Goal: Information Seeking & Learning: Check status

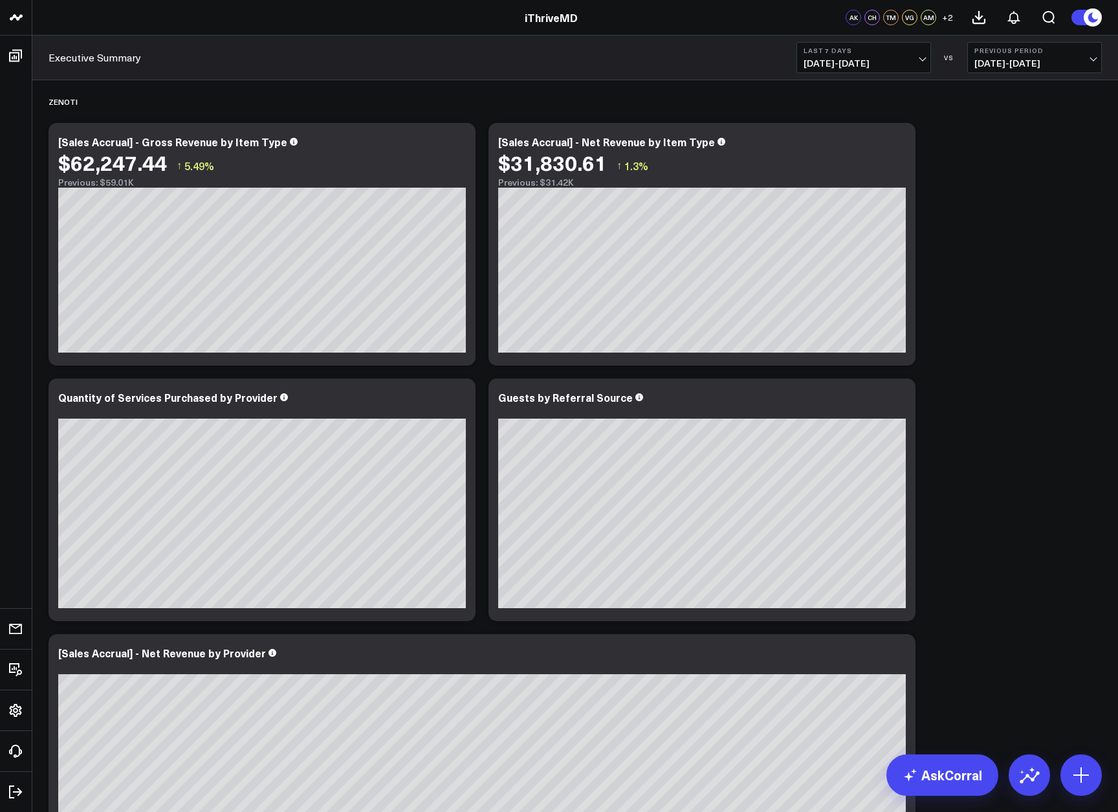
click at [925, 60] on button "Last 7 Days [DATE] - [DATE]" at bounding box center [864, 57] width 135 height 31
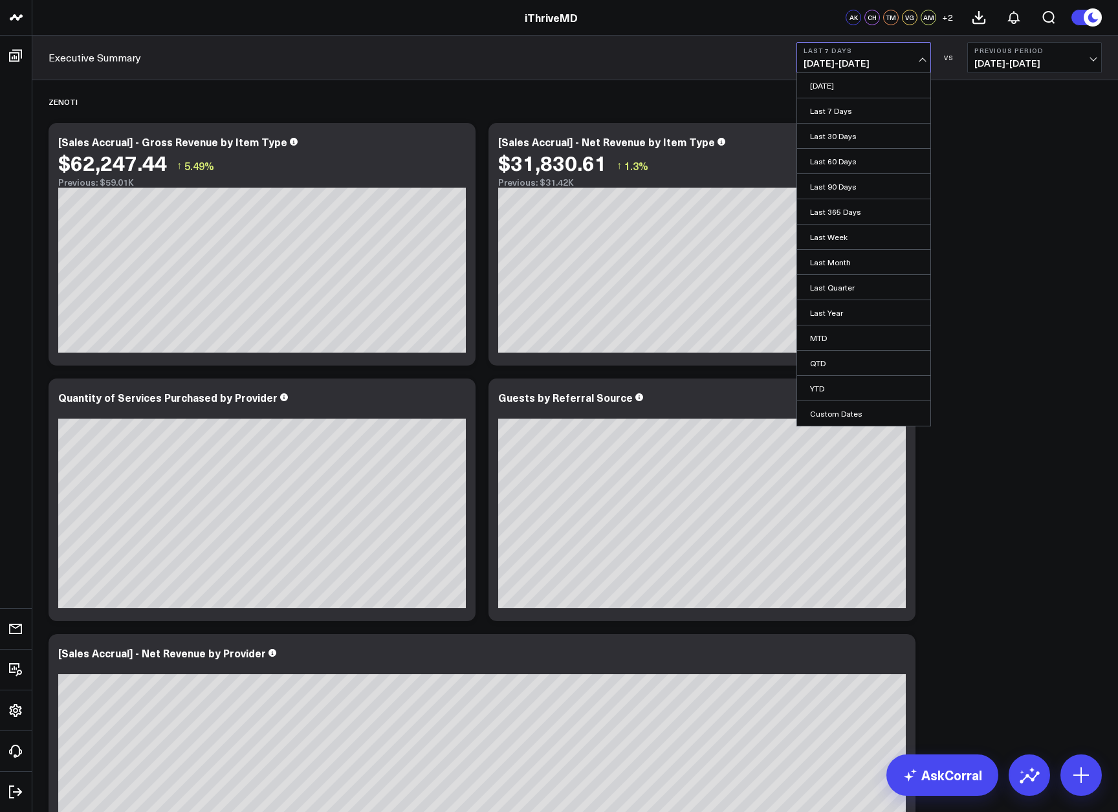
click at [1035, 65] on span "[DATE] - [DATE]" at bounding box center [1035, 63] width 120 height 10
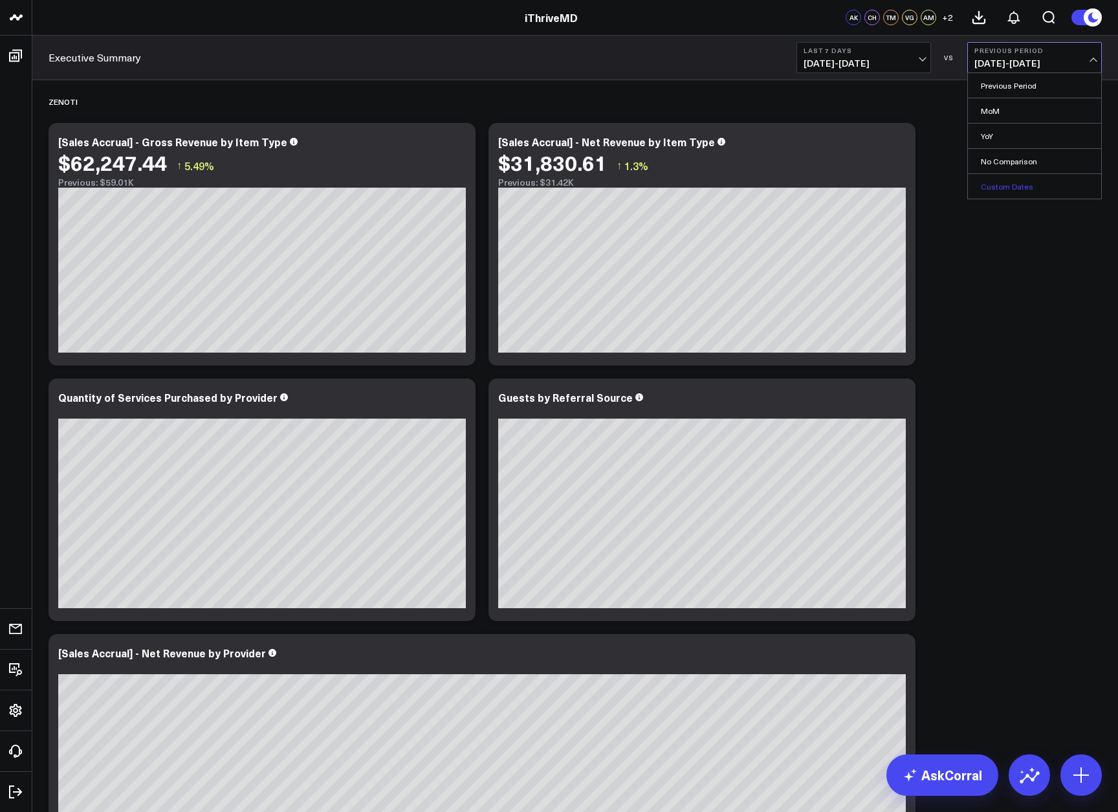
click at [1028, 189] on link "Custom Dates" at bounding box center [1034, 186] width 133 height 25
select select "9"
select select "2025"
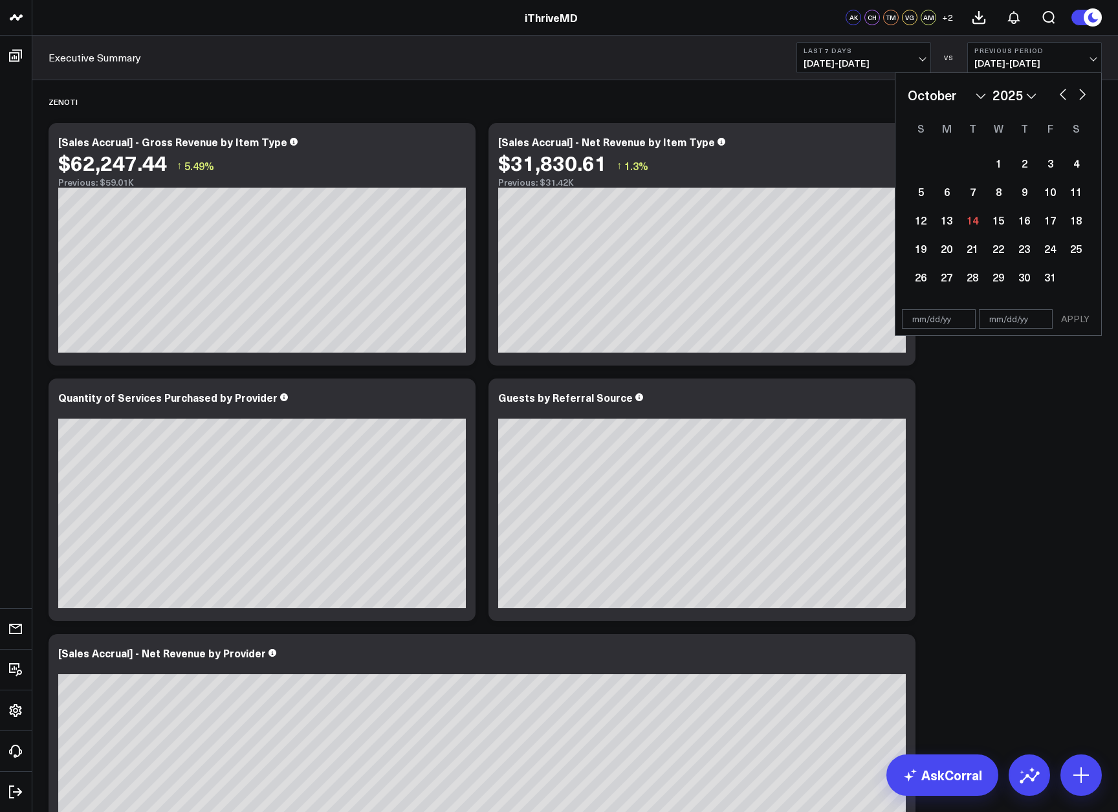
click at [1066, 95] on button "button" at bounding box center [1063, 93] width 13 height 16
select select "8"
select select "2025"
click at [945, 165] on div "1" at bounding box center [947, 163] width 26 height 26
type input "[DATE]"
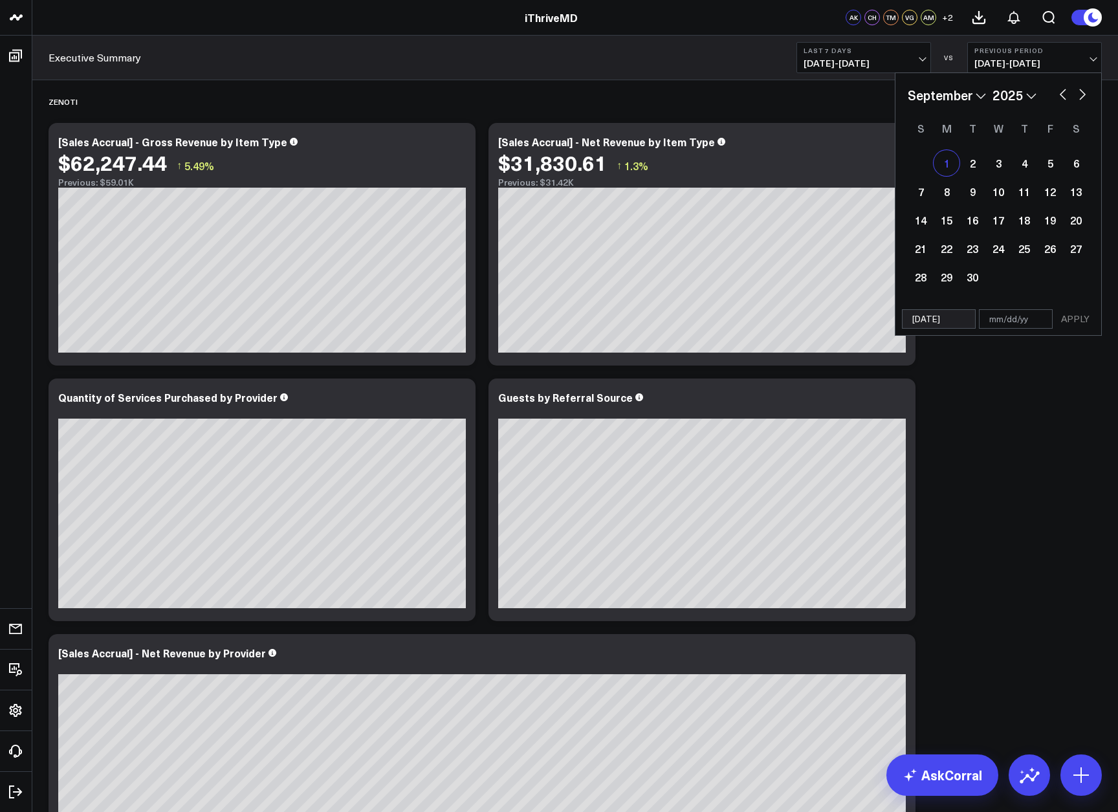
select select "8"
select select "2025"
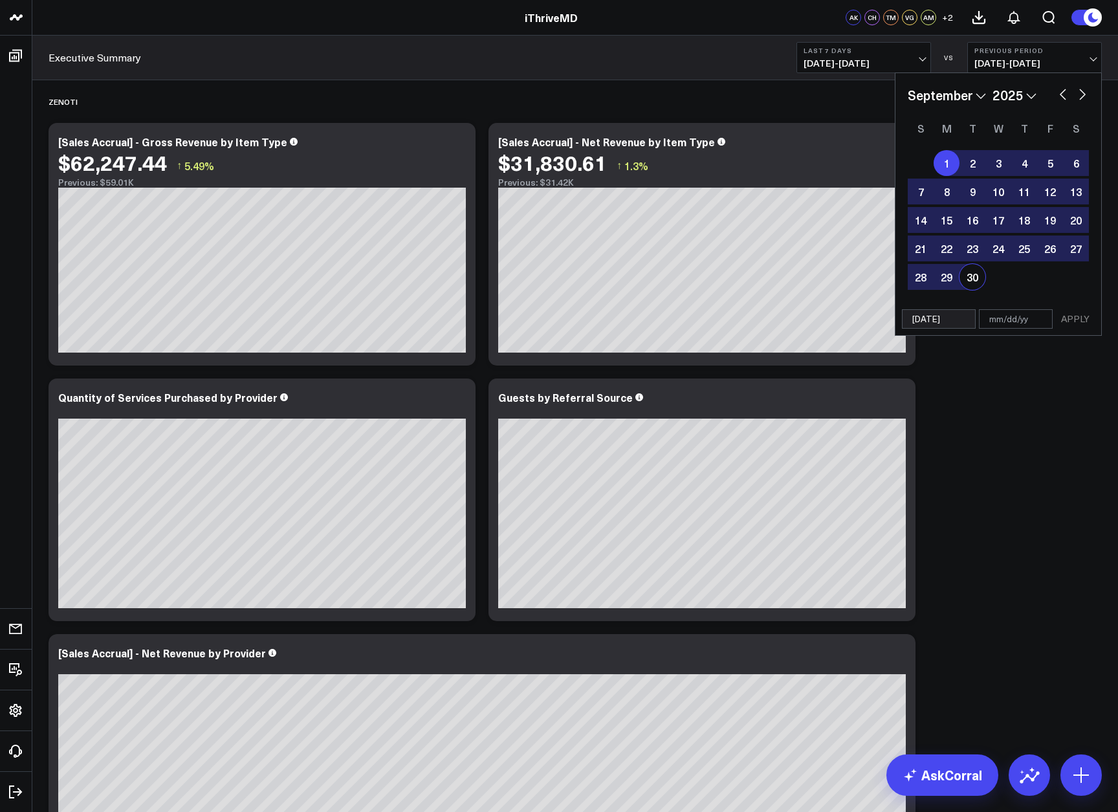
click at [977, 276] on div "30" at bounding box center [973, 277] width 26 height 26
type input "[DATE]"
select select "8"
select select "2025"
click at [1078, 316] on button "APPLY" at bounding box center [1075, 318] width 39 height 19
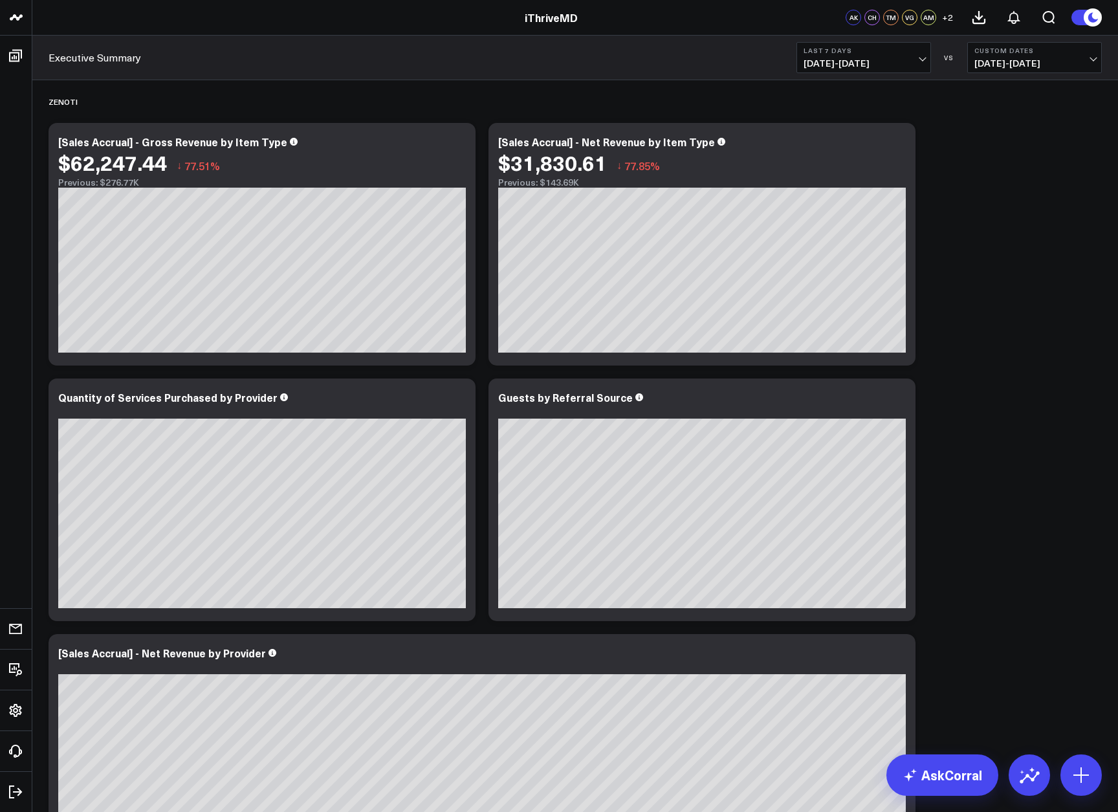
click at [922, 58] on span "[DATE] - [DATE]" at bounding box center [864, 63] width 120 height 10
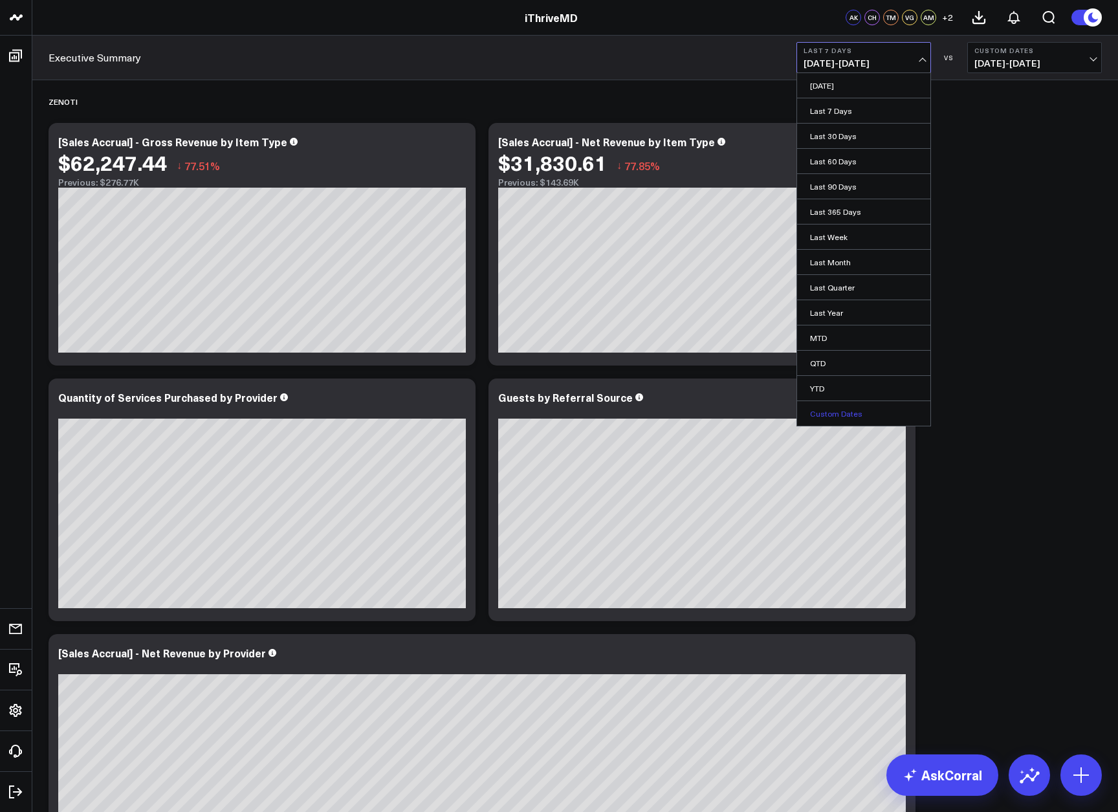
click at [847, 412] on link "Custom Dates" at bounding box center [863, 413] width 133 height 25
select select "9"
select select "2025"
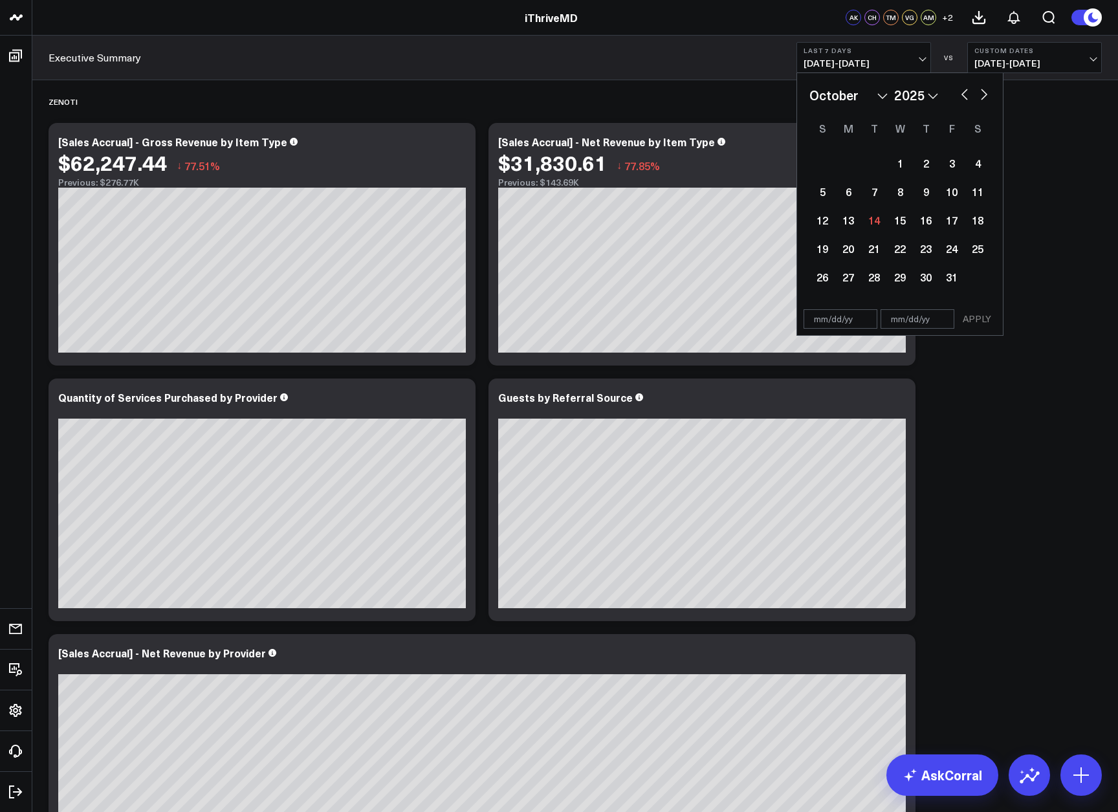
click at [958, 96] on button "button" at bounding box center [964, 93] width 13 height 16
select select "8"
select select "2025"
click at [853, 167] on div "1" at bounding box center [848, 163] width 26 height 26
type input "[DATE]"
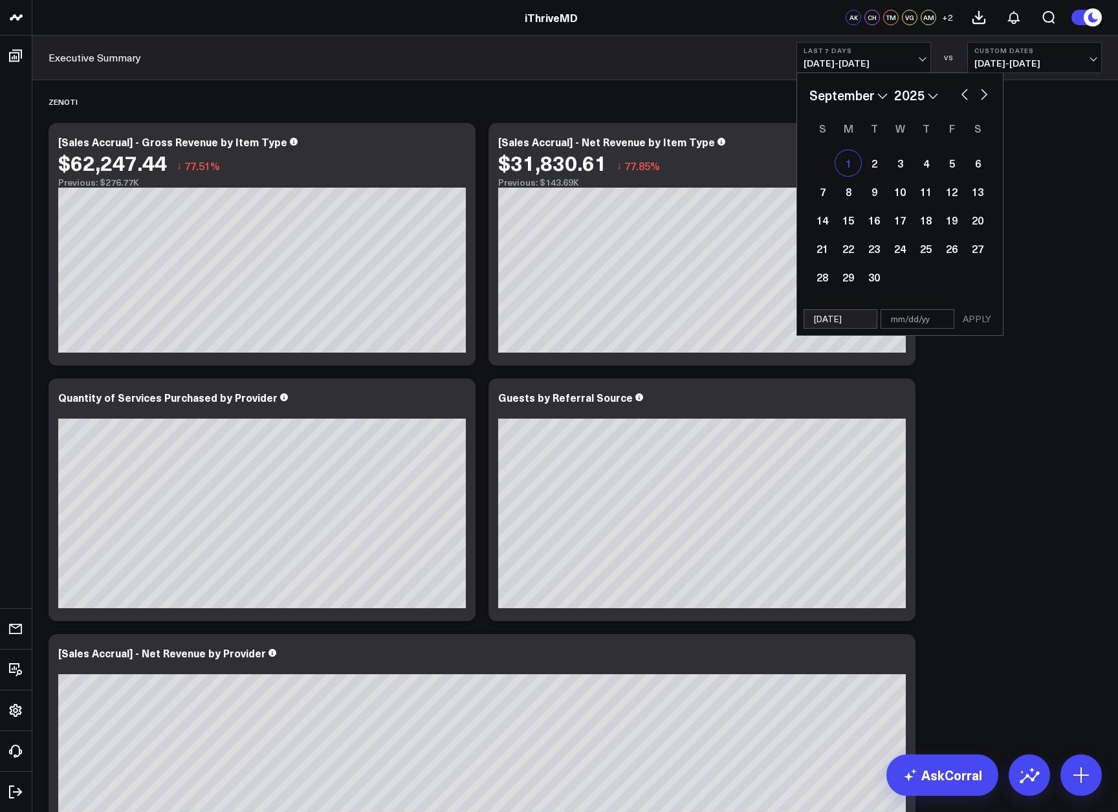
select select "8"
select select "2025"
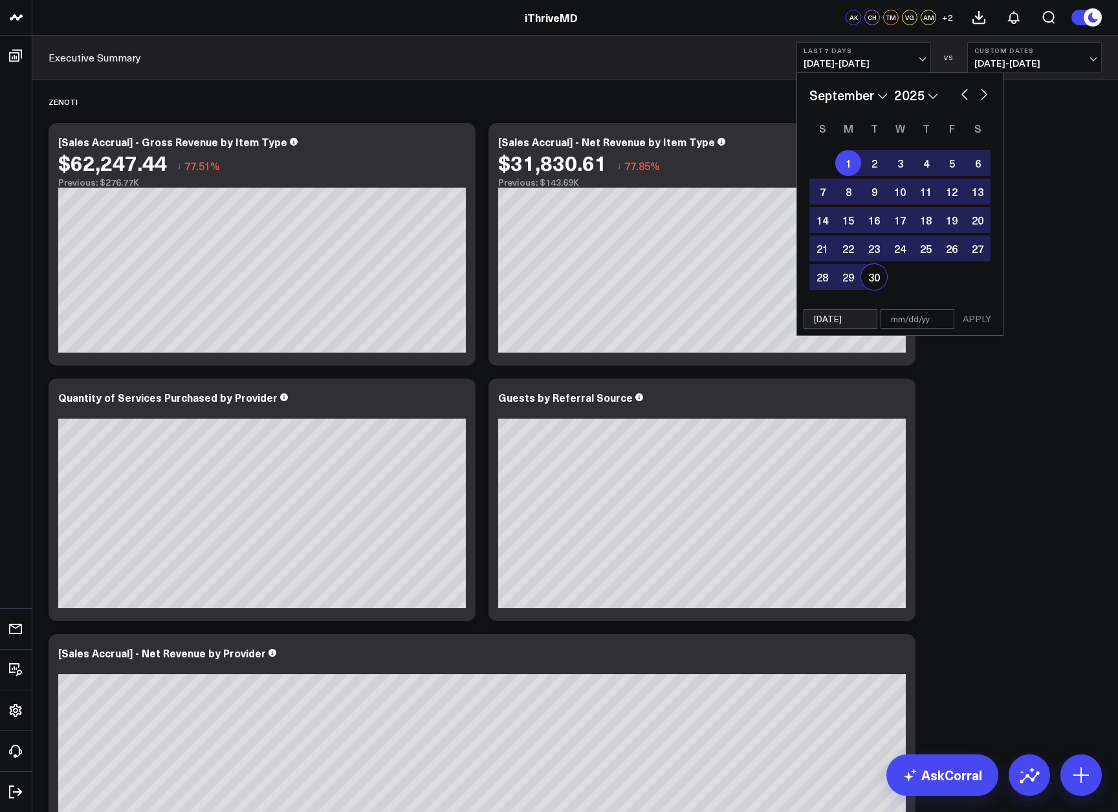
click at [876, 285] on div "30" at bounding box center [874, 277] width 26 height 26
type input "[DATE]"
select select "8"
select select "2025"
click at [982, 324] on button "APPLY" at bounding box center [977, 318] width 39 height 19
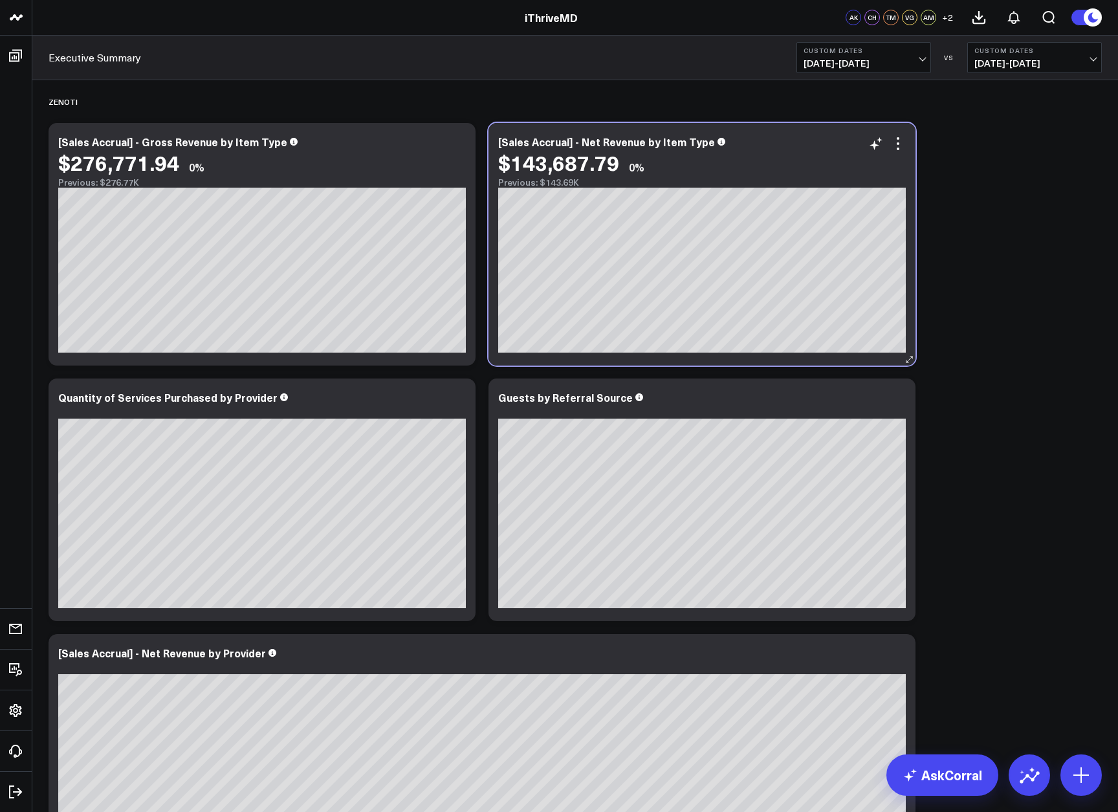
click at [865, 158] on div "$143,687.79 0%" at bounding box center [702, 162] width 408 height 23
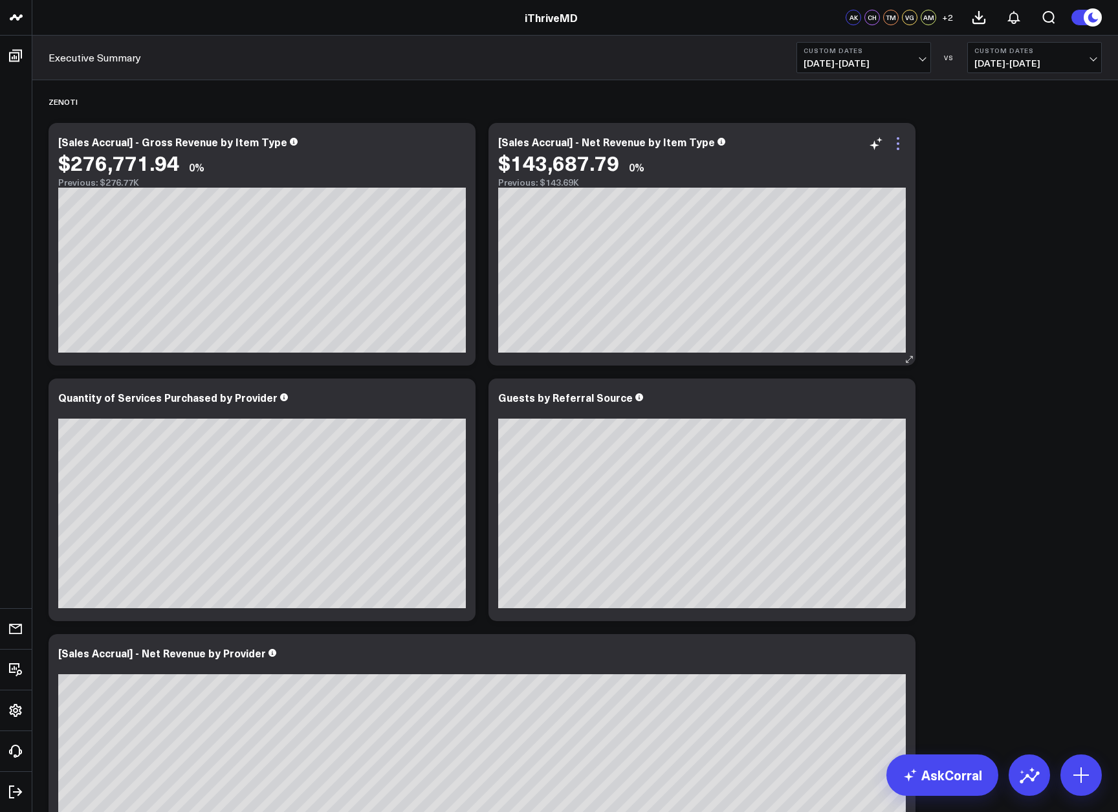
click at [899, 145] on icon at bounding box center [898, 144] width 16 height 16
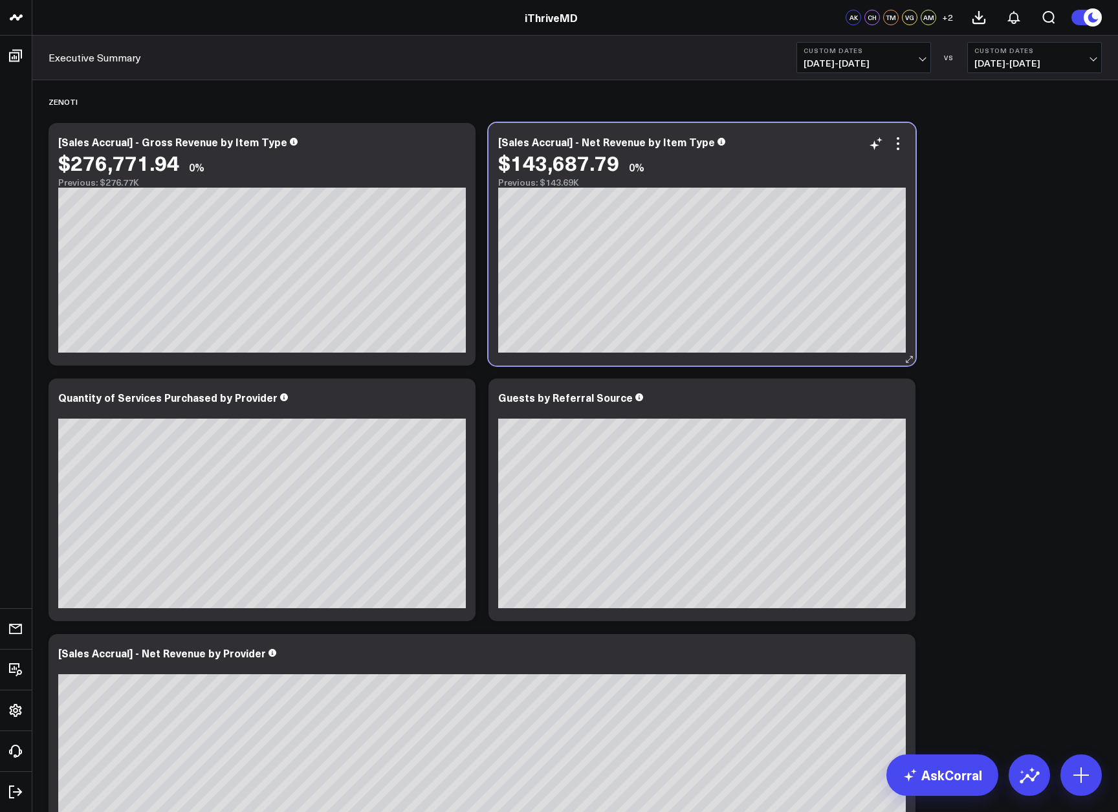
click at [842, 137] on div "[Sales Accrual] - Net Revenue by Item Type" at bounding box center [702, 142] width 408 height 12
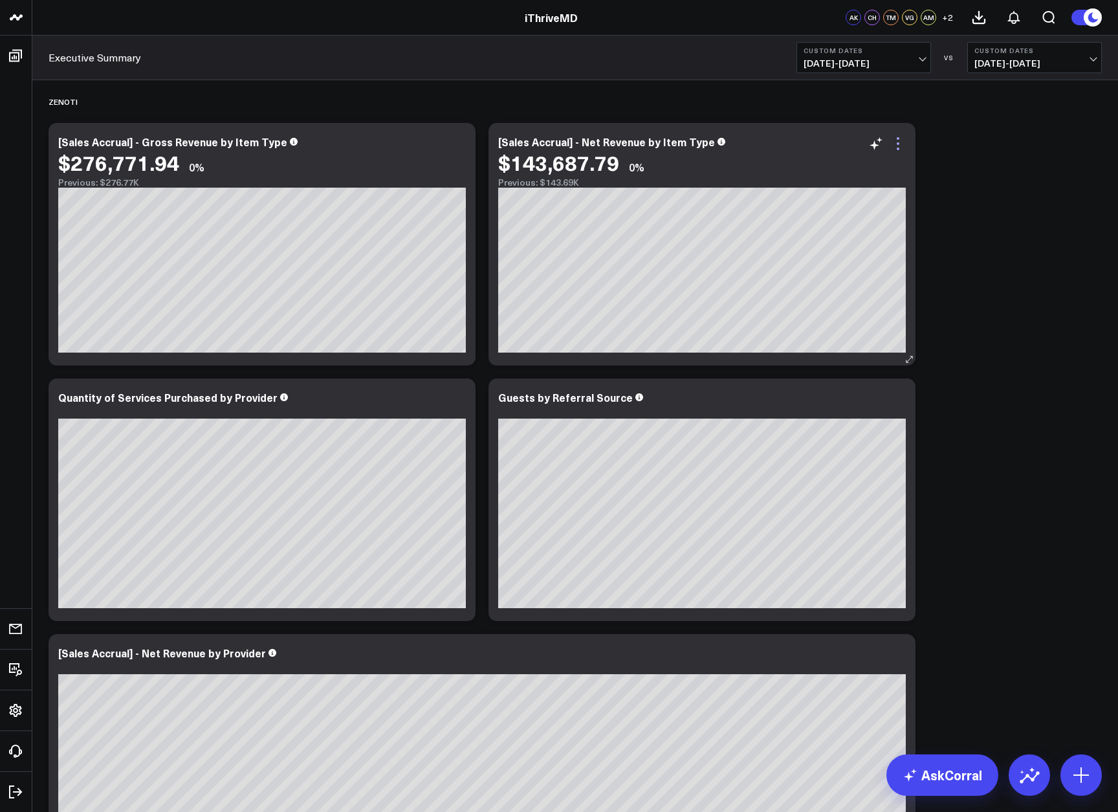
click at [903, 149] on icon at bounding box center [898, 144] width 16 height 16
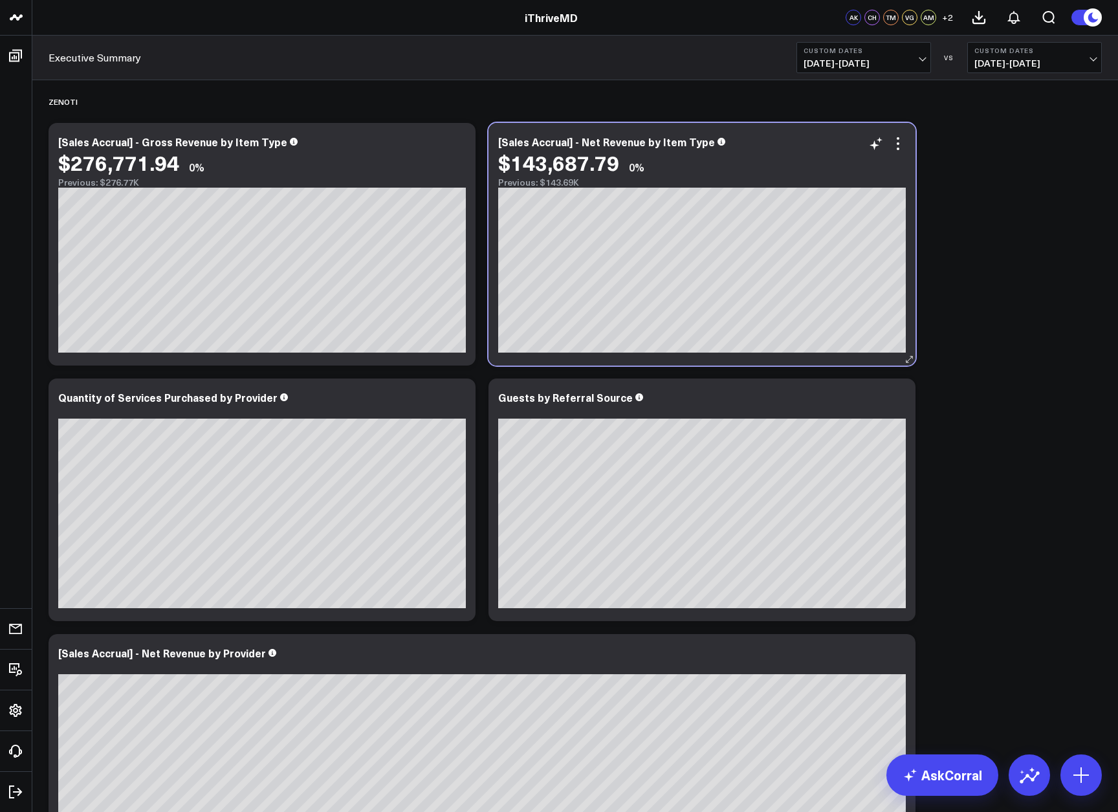
click at [587, 164] on div "$143,687.79" at bounding box center [558, 162] width 121 height 23
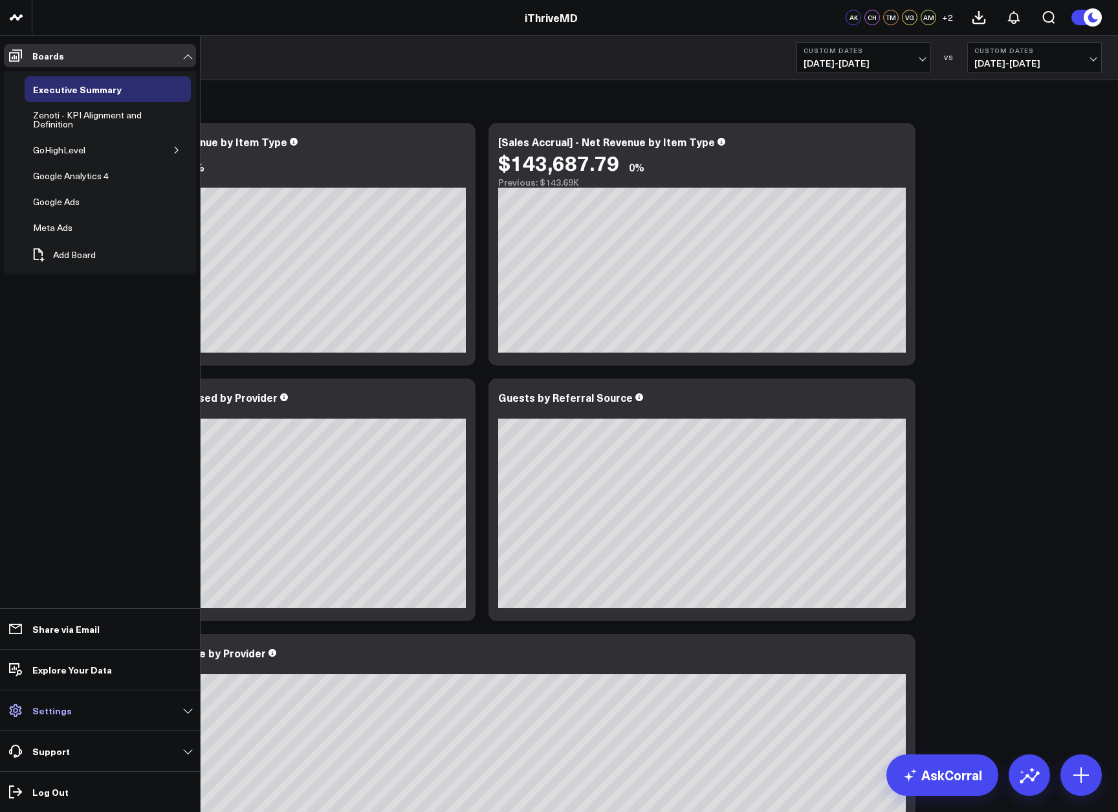
click at [60, 711] on p "Settings" at bounding box center [51, 710] width 39 height 10
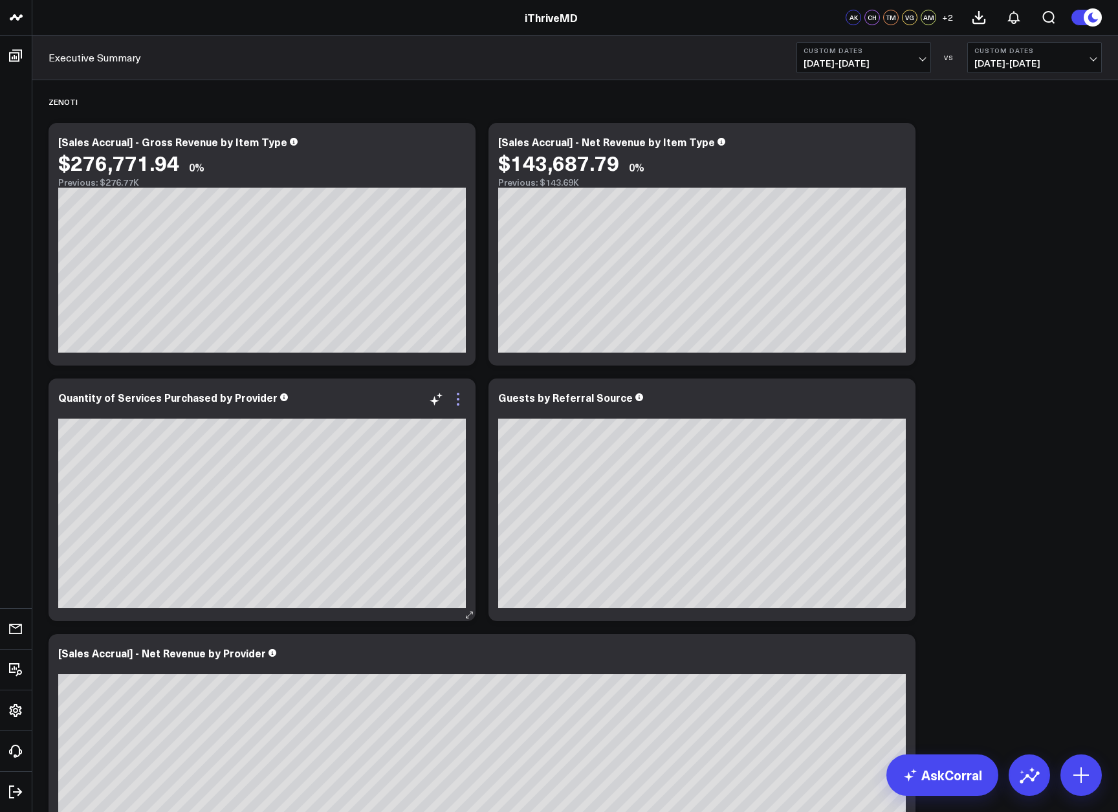
click at [460, 406] on icon at bounding box center [458, 400] width 16 height 16
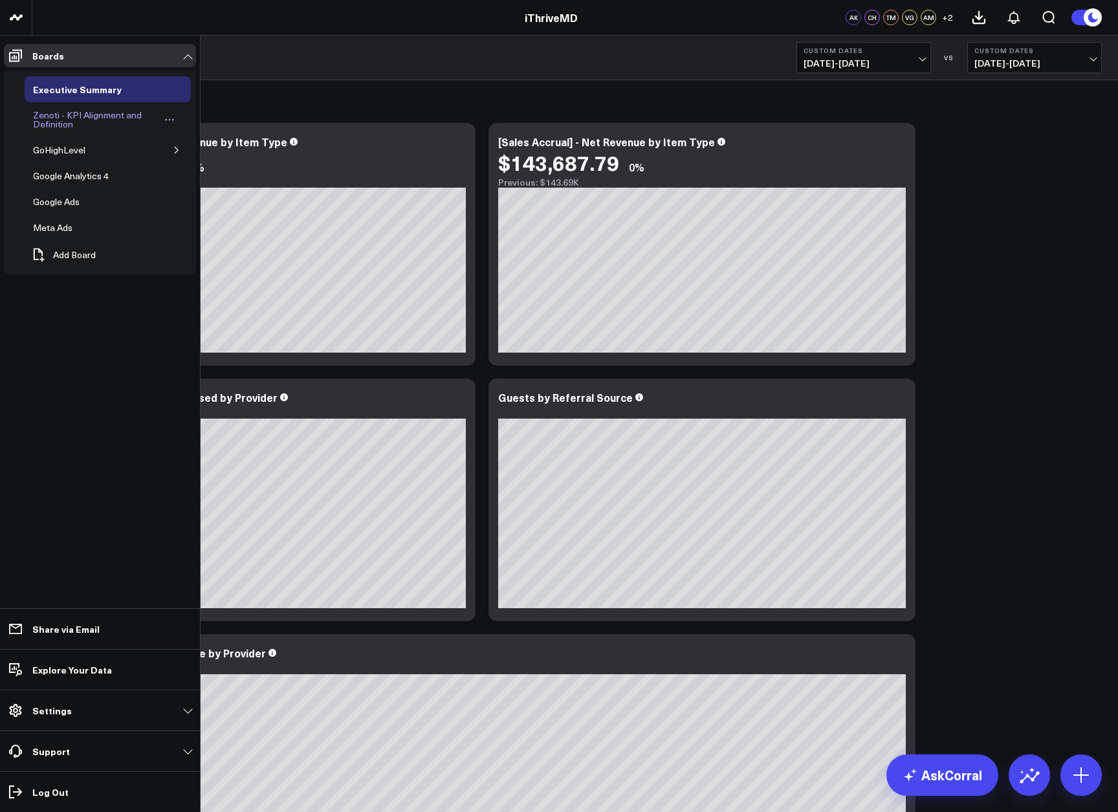
click at [56, 126] on div "Zenoti - KPI Alignment and Definition" at bounding box center [96, 119] width 132 height 25
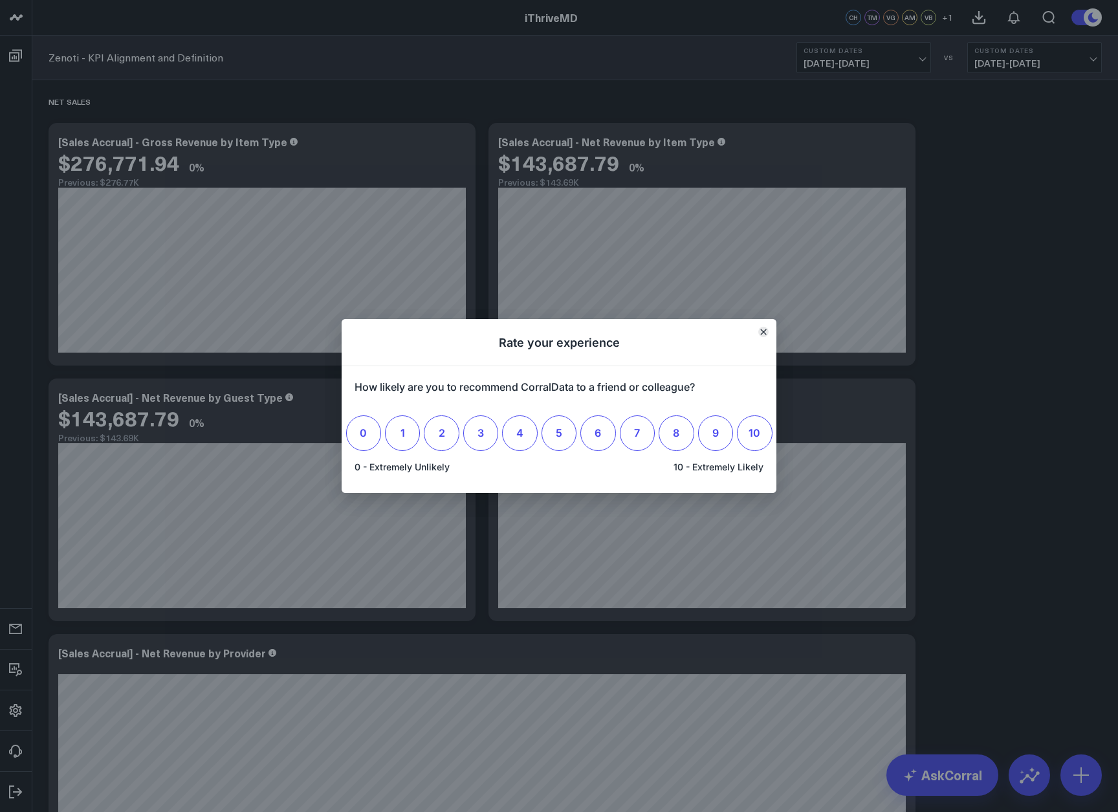
click at [766, 333] on icon "Close" at bounding box center [763, 332] width 6 height 6
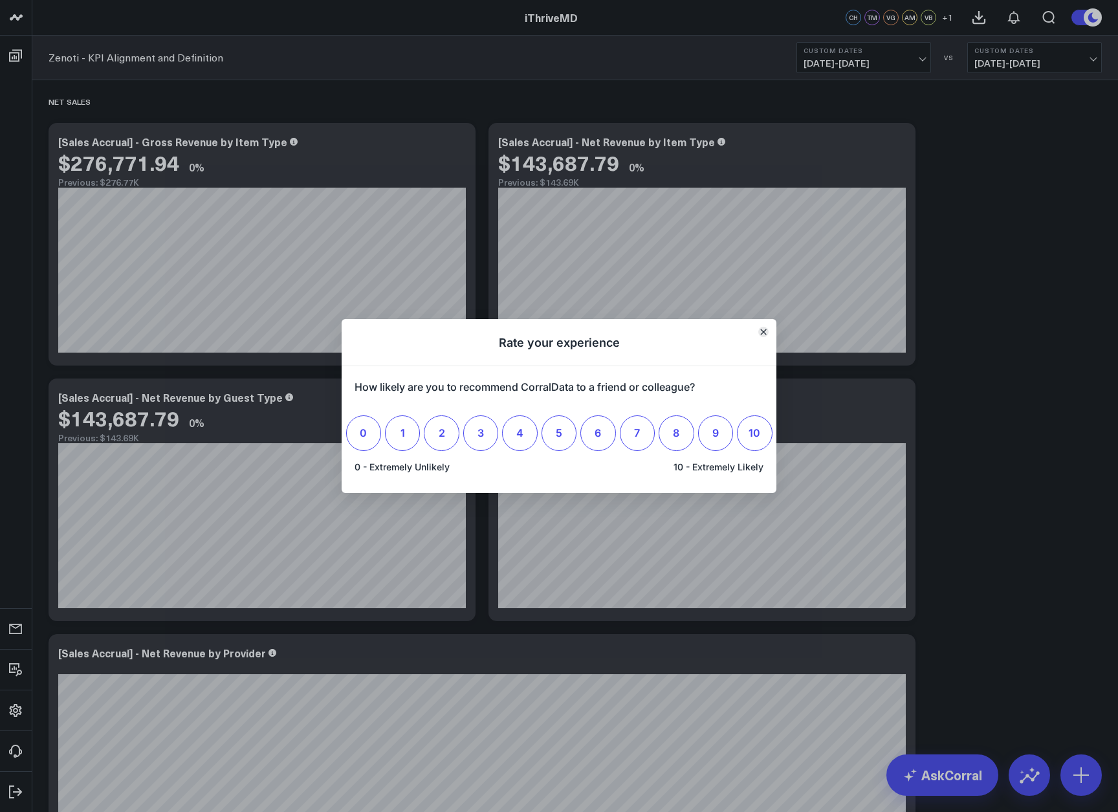
click at [764, 333] on icon "Close" at bounding box center [763, 331] width 5 height 5
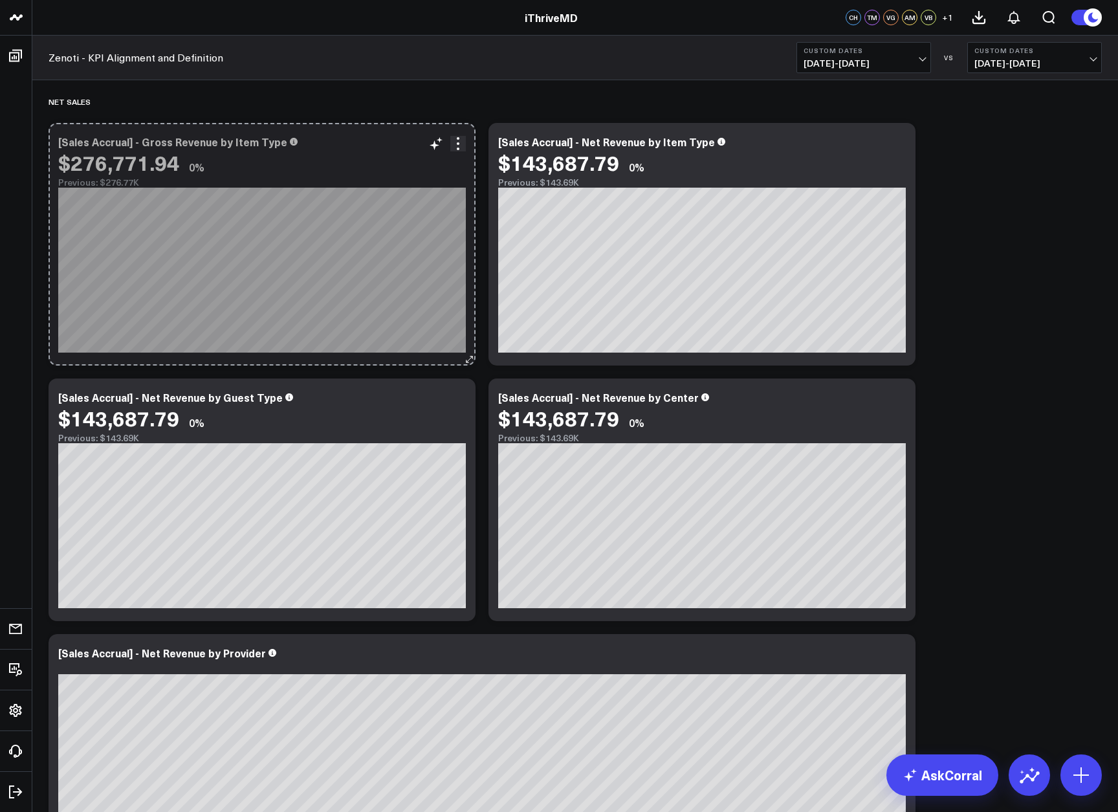
click at [468, 363] on icon at bounding box center [470, 360] width 10 height 10
click at [467, 360] on icon at bounding box center [470, 360] width 10 height 10
click at [472, 358] on icon at bounding box center [470, 360] width 10 height 10
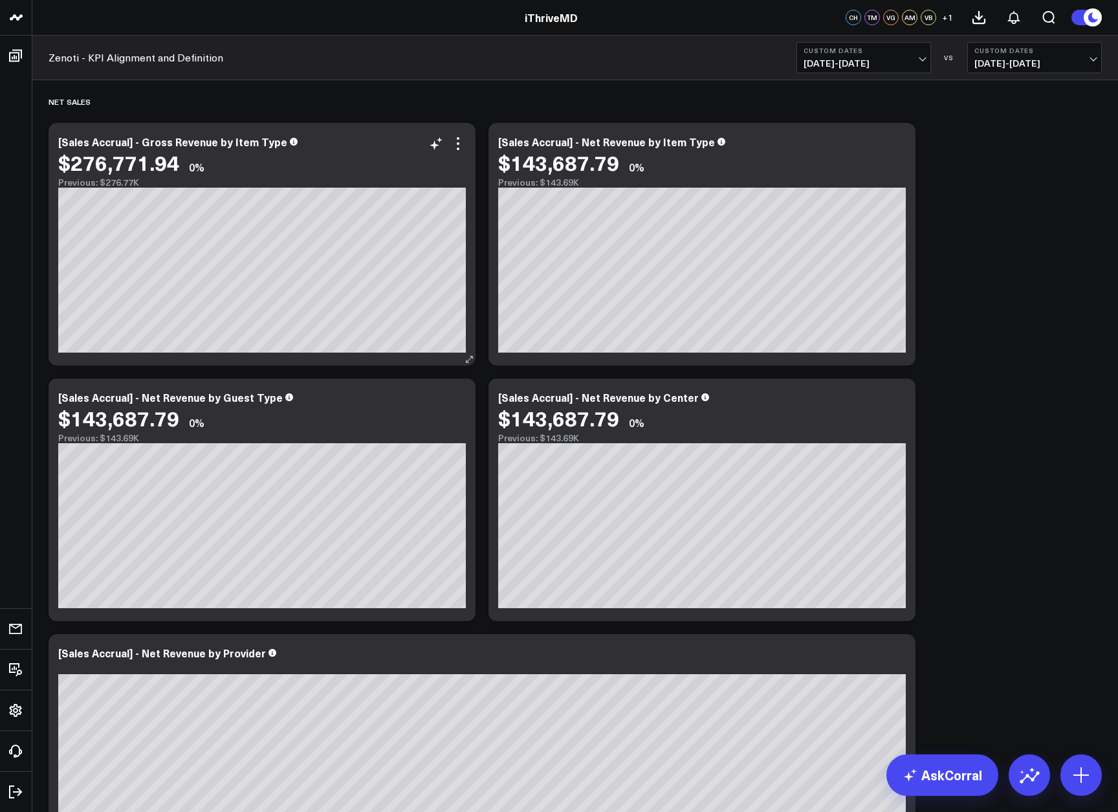
click at [135, 156] on div "$276,771.94" at bounding box center [118, 162] width 121 height 23
click at [144, 170] on div "$276,771.94" at bounding box center [118, 162] width 121 height 23
click at [1083, 773] on icon at bounding box center [1081, 775] width 21 height 21
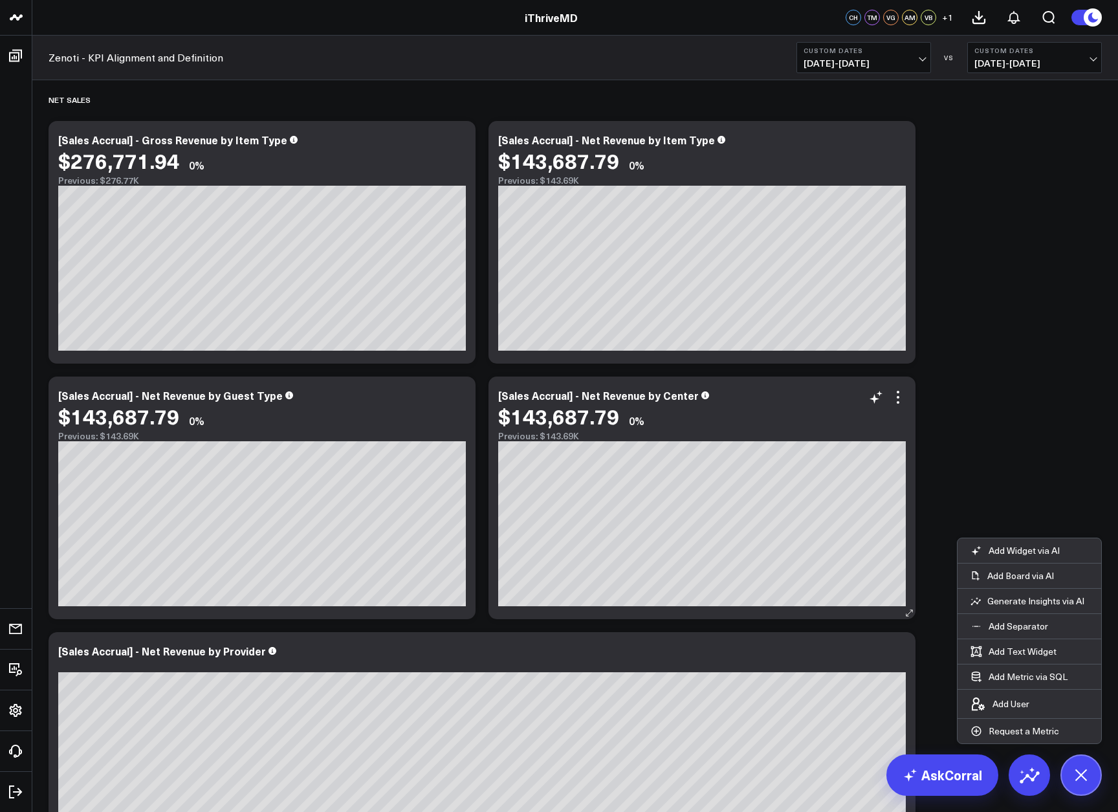
scroll to position [3, 0]
